Goal: Task Accomplishment & Management: Manage account settings

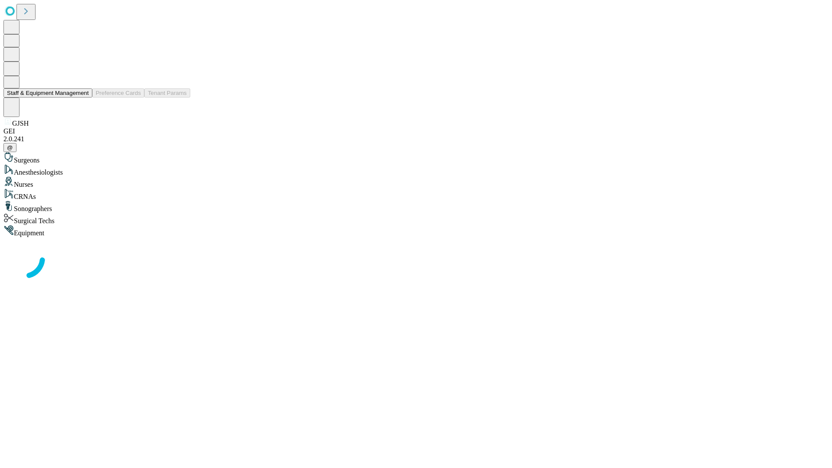
click at [83, 98] on button "Staff & Equipment Management" at bounding box center [47, 92] width 89 height 9
